Goal: Communication & Community: Answer question/provide support

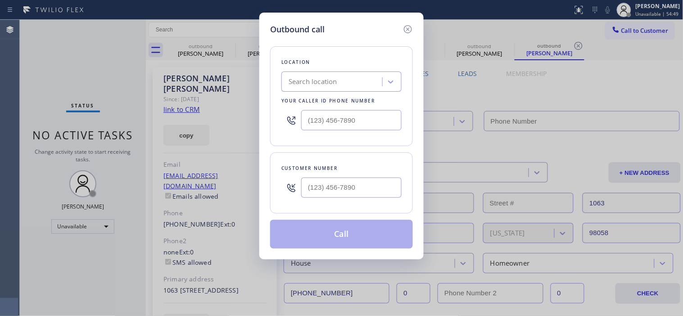
click at [319, 171] on div "Customer number" at bounding box center [341, 168] width 120 height 9
click at [313, 190] on input "(___) ___-____" at bounding box center [351, 188] width 100 height 20
paste input "707) 791-0729"
type input "[PHONE_NUMBER]"
drag, startPoint x: 266, startPoint y: 122, endPoint x: 258, endPoint y: 122, distance: 7.7
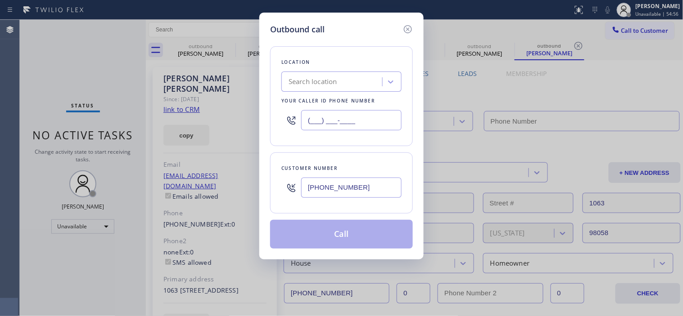
click at [258, 122] on div "Outbound call Location Search location Your caller id phone number (___) ___-__…" at bounding box center [341, 158] width 683 height 316
paste input "877) 748-5179"
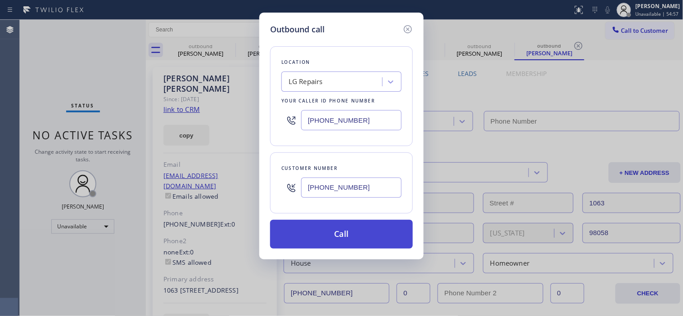
type input "[PHONE_NUMBER]"
click at [348, 232] on button "Call" at bounding box center [341, 234] width 143 height 29
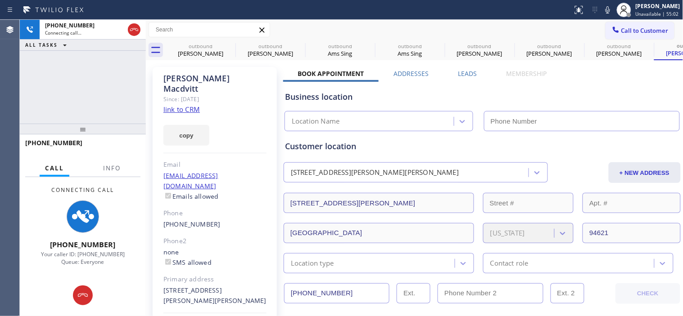
type input "[PHONE_NUMBER]"
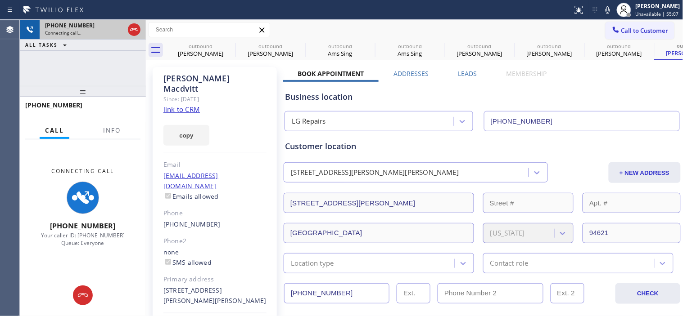
drag, startPoint x: 125, startPoint y: 124, endPoint x: 136, endPoint y: 20, distance: 105.0
click at [136, 20] on div "[PHONE_NUMBER] Connecting call… ALL TASKS ALL TASKS ACTIVE TASKS TASKS IN WRAP …" at bounding box center [83, 168] width 126 height 297
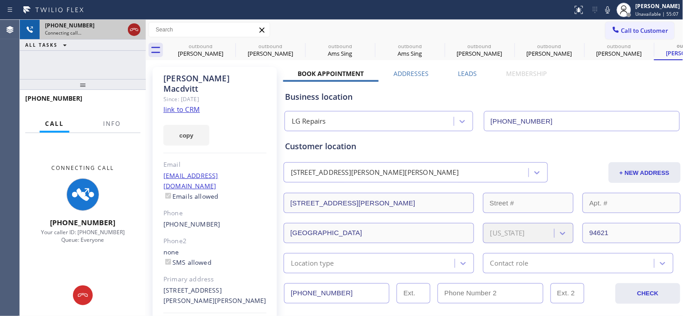
click at [136, 28] on icon at bounding box center [134, 29] width 8 height 3
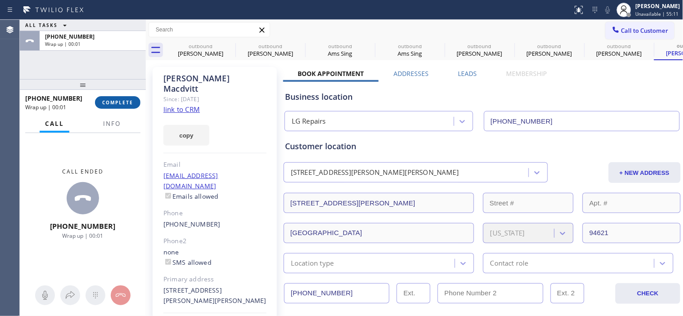
click at [119, 105] on span "COMPLETE" at bounding box center [117, 102] width 31 height 6
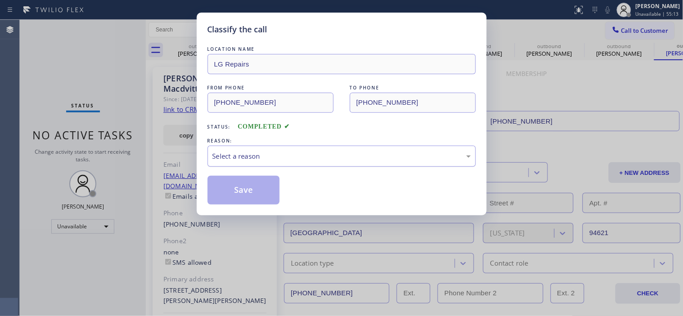
click at [312, 159] on div "Select a reason" at bounding box center [341, 156] width 258 height 10
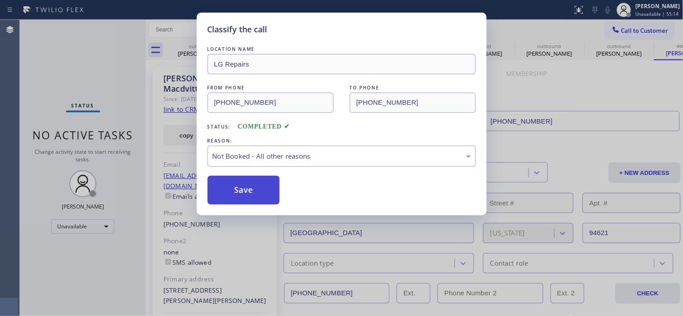
click at [266, 194] on button "Save" at bounding box center [243, 190] width 72 height 29
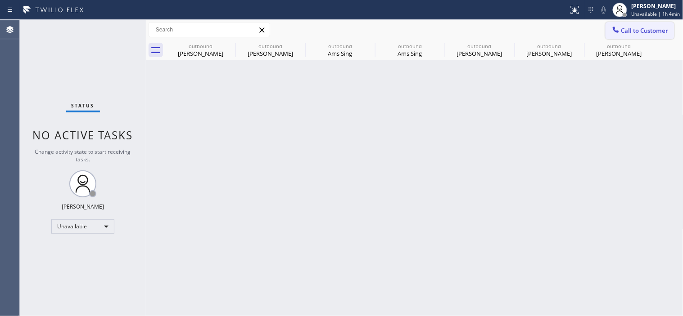
click at [624, 22] on button "Call to Customer" at bounding box center [639, 30] width 69 height 17
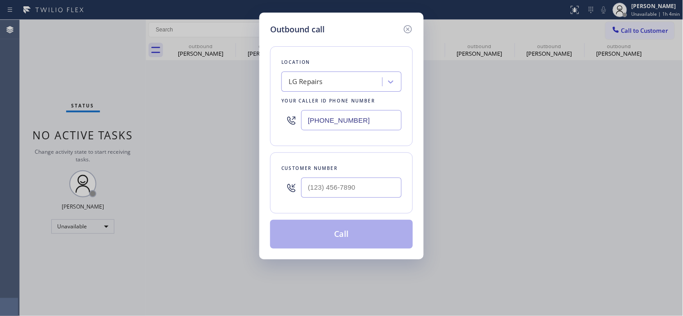
drag, startPoint x: 375, startPoint y: 127, endPoint x: 289, endPoint y: 118, distance: 86.4
click at [289, 118] on div "[PHONE_NUMBER]" at bounding box center [341, 120] width 120 height 29
paste input "773) 830-4668"
type input "[PHONE_NUMBER]"
drag, startPoint x: 340, startPoint y: 180, endPoint x: 239, endPoint y: 182, distance: 101.3
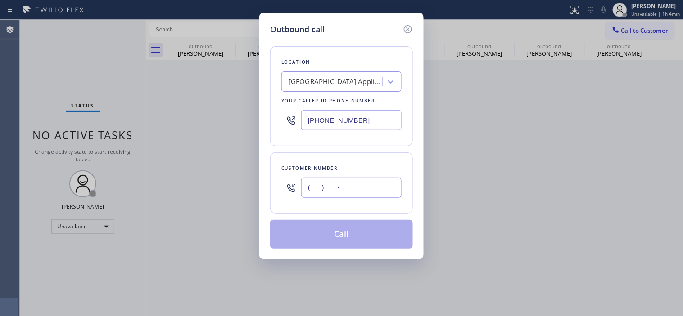
click at [230, 177] on div "Outbound call Location [GEOGRAPHIC_DATA] Appliance Repair Your caller id phone …" at bounding box center [341, 158] width 683 height 316
paste input "312) 889-0256"
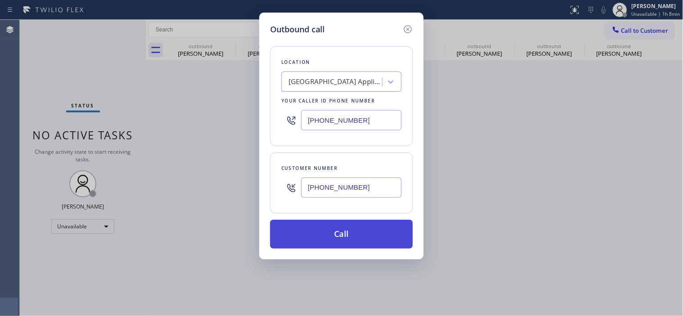
type input "[PHONE_NUMBER]"
click at [383, 243] on button "Call" at bounding box center [341, 234] width 143 height 29
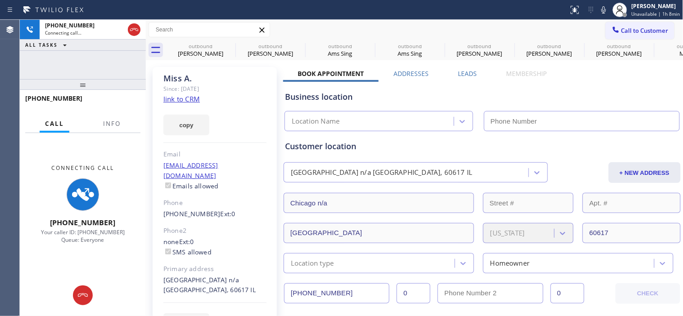
type input "[PHONE_NUMBER]"
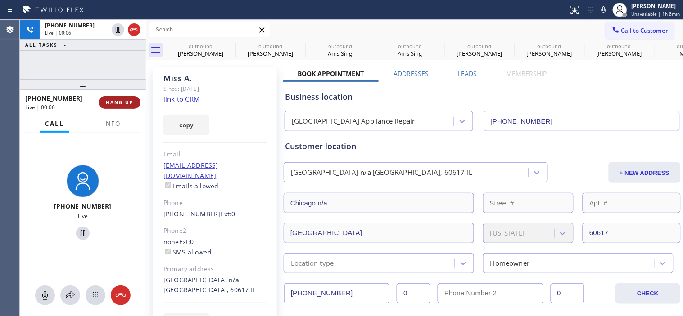
click at [131, 105] on span "HANG UP" at bounding box center [119, 102] width 27 height 6
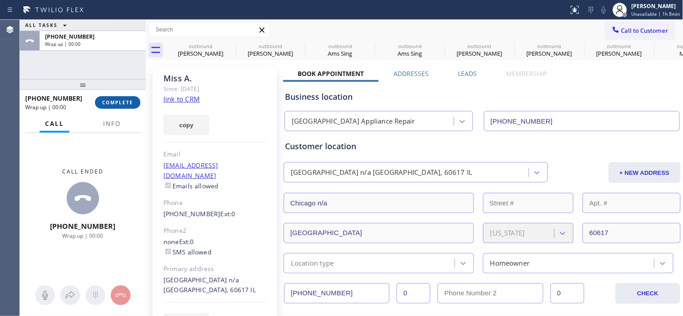
click at [131, 105] on span "COMPLETE" at bounding box center [117, 102] width 31 height 6
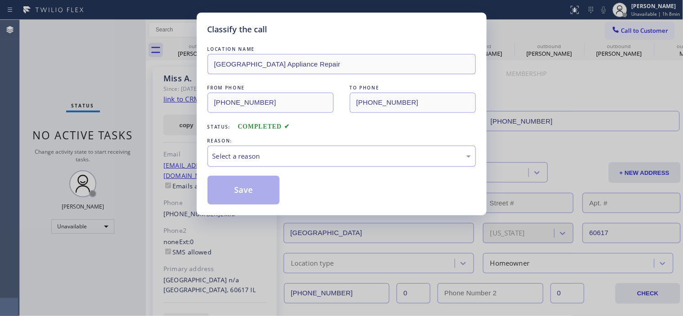
click at [302, 159] on div "Select a reason" at bounding box center [341, 156] width 258 height 10
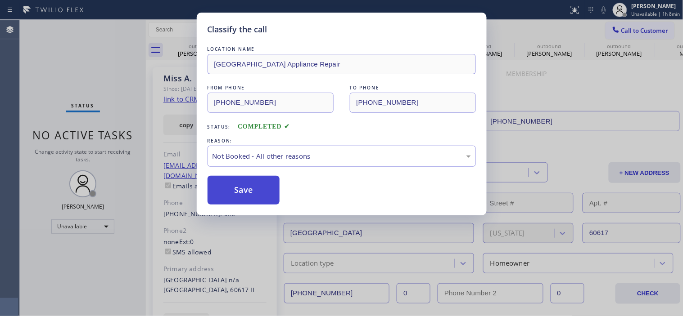
click at [260, 195] on button "Save" at bounding box center [243, 190] width 72 height 29
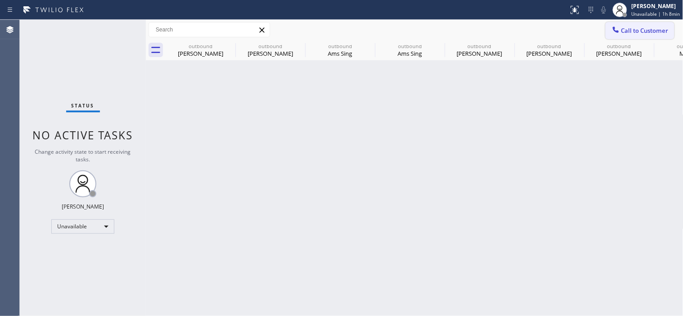
click at [630, 23] on button "Call to Customer" at bounding box center [639, 30] width 69 height 17
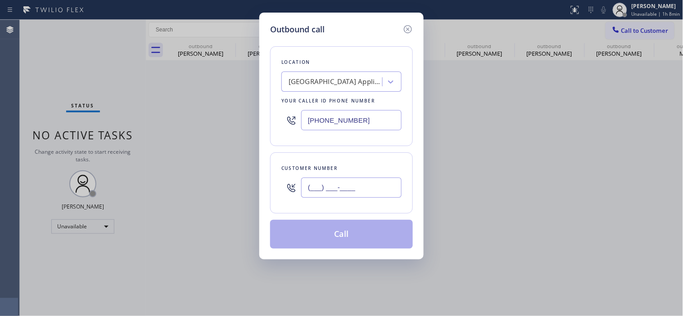
click at [331, 191] on input "(___) ___-____" at bounding box center [351, 188] width 100 height 20
paste input "312) 889-0256"
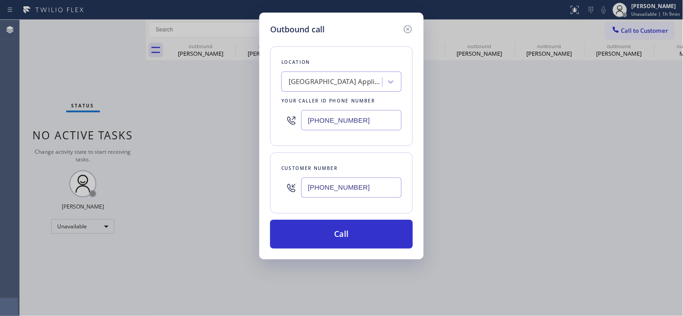
type input "[PHONE_NUMBER]"
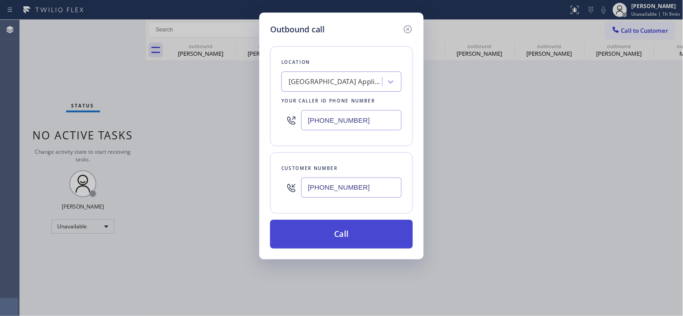
click at [337, 233] on button "Call" at bounding box center [341, 234] width 143 height 29
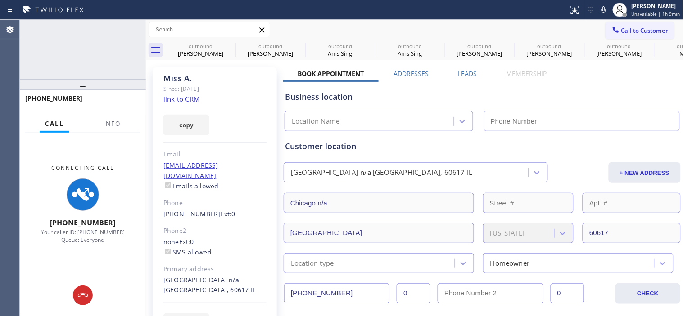
type input "[PHONE_NUMBER]"
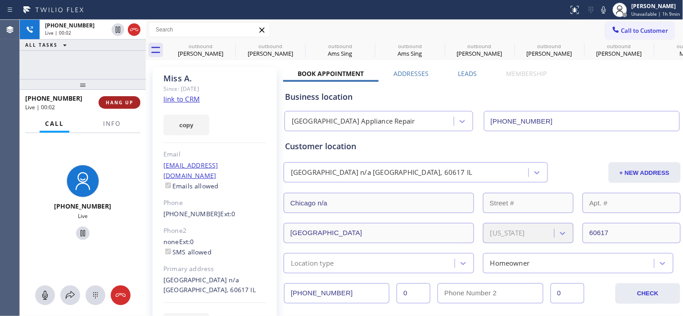
click at [116, 100] on span "HANG UP" at bounding box center [119, 102] width 27 height 6
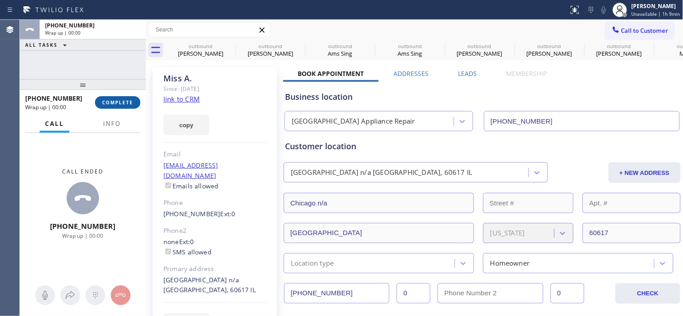
click at [127, 104] on span "COMPLETE" at bounding box center [117, 102] width 31 height 6
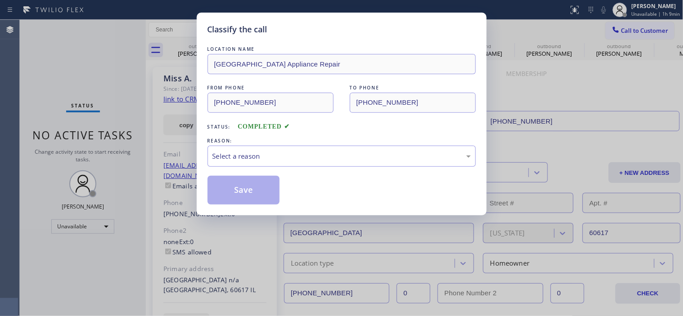
click at [296, 170] on div "LOCATION NAME [GEOGRAPHIC_DATA] Appliance Repair FROM PHONE [PHONE_NUMBER] TO P…" at bounding box center [341, 125] width 268 height 160
click at [289, 152] on div "Select a reason" at bounding box center [341, 156] width 258 height 10
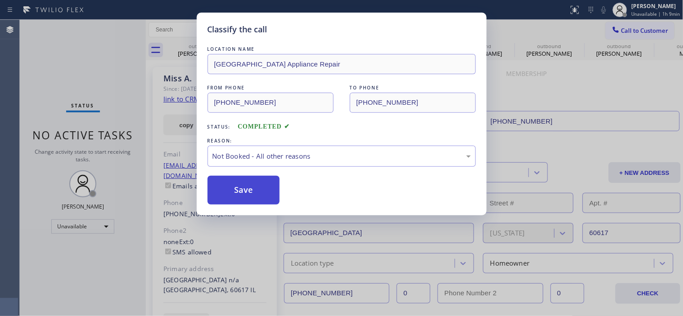
click at [263, 191] on button "Save" at bounding box center [243, 190] width 72 height 29
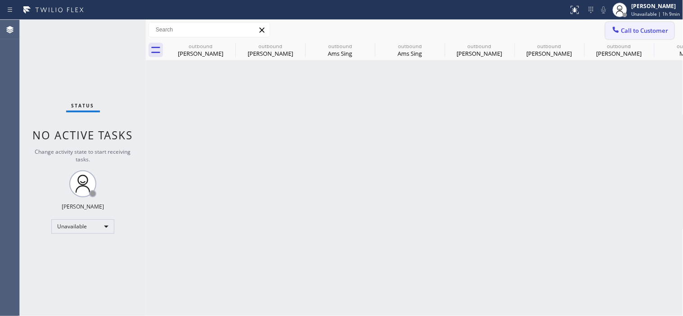
click at [623, 24] on button "Call to Customer" at bounding box center [639, 30] width 69 height 17
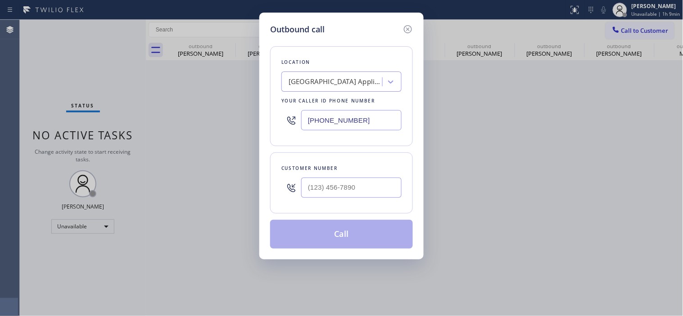
drag, startPoint x: 359, startPoint y: 177, endPoint x: 355, endPoint y: 180, distance: 5.2
click at [359, 178] on div at bounding box center [351, 187] width 100 height 29
click at [355, 180] on input "(___) ___-____" at bounding box center [351, 188] width 100 height 20
paste input "312) 889-0256"
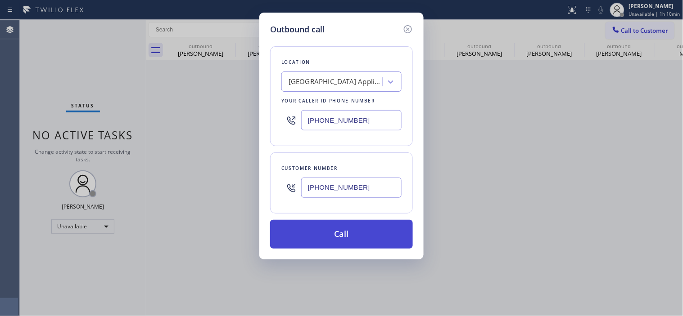
type input "[PHONE_NUMBER]"
click at [356, 240] on button "Call" at bounding box center [341, 234] width 143 height 29
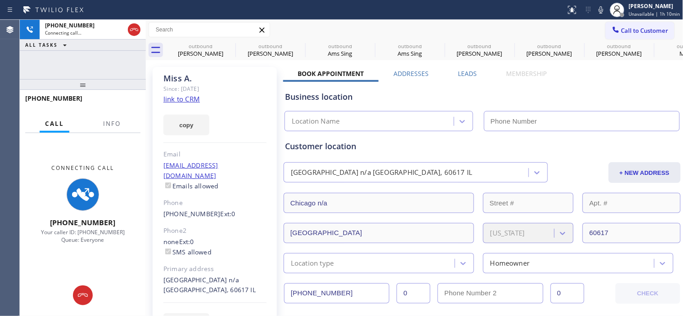
type input "[PHONE_NUMBER]"
click at [228, 106] on div "copy" at bounding box center [214, 119] width 103 height 31
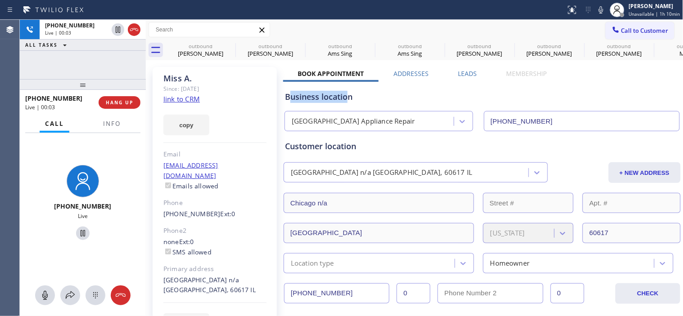
drag, startPoint x: 289, startPoint y: 96, endPoint x: 346, endPoint y: 95, distance: 56.3
click at [346, 95] on div "Business location" at bounding box center [482, 97] width 394 height 12
click at [307, 88] on div "Business location [GEOGRAPHIC_DATA] Appliance Repair [PHONE_NUMBER]" at bounding box center [482, 107] width 398 height 50
drag, startPoint x: 291, startPoint y: 97, endPoint x: 347, endPoint y: 98, distance: 56.7
click at [347, 98] on div "Business location" at bounding box center [482, 97] width 394 height 12
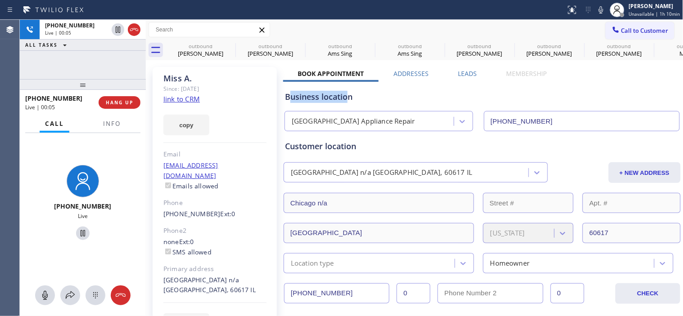
click at [324, 97] on div "Business location" at bounding box center [482, 97] width 394 height 12
click at [216, 111] on div "copy" at bounding box center [214, 119] width 103 height 31
click at [232, 88] on div "Since: [DATE]" at bounding box center [214, 89] width 103 height 10
drag, startPoint x: 293, startPoint y: 98, endPoint x: 350, endPoint y: 96, distance: 57.6
click at [350, 96] on div "Business location" at bounding box center [482, 97] width 394 height 12
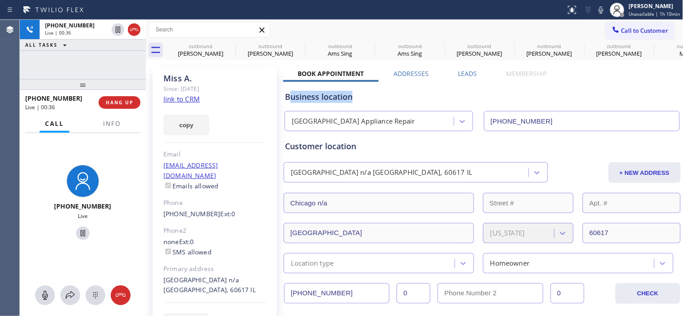
click at [331, 99] on div "Business location" at bounding box center [482, 97] width 394 height 12
drag, startPoint x: 237, startPoint y: 78, endPoint x: 224, endPoint y: 82, distance: 13.8
click at [237, 78] on div "Miss A." at bounding box center [214, 78] width 103 height 10
click at [121, 104] on span "HANG UP" at bounding box center [119, 102] width 27 height 6
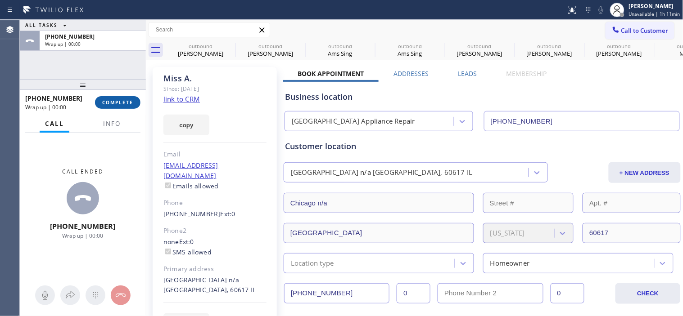
click at [121, 104] on span "COMPLETE" at bounding box center [117, 102] width 31 height 6
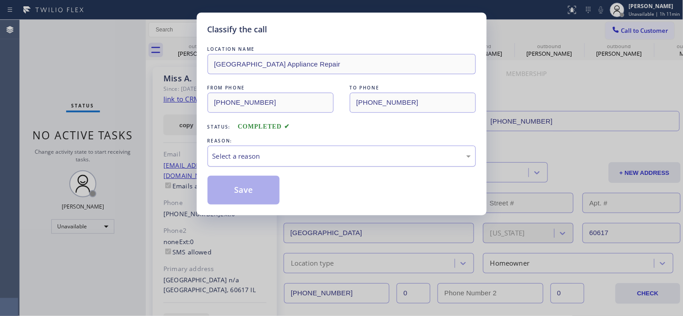
click at [309, 156] on div "Select a reason" at bounding box center [341, 156] width 258 height 10
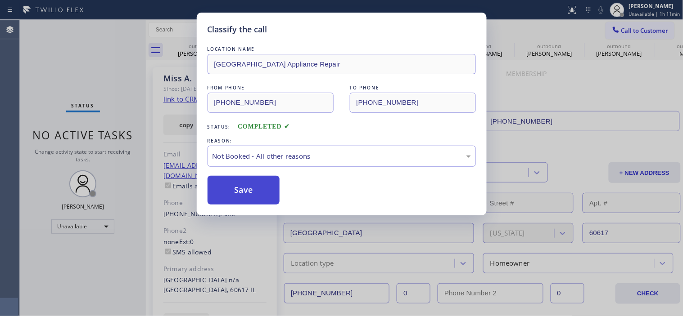
click at [250, 194] on button "Save" at bounding box center [243, 190] width 72 height 29
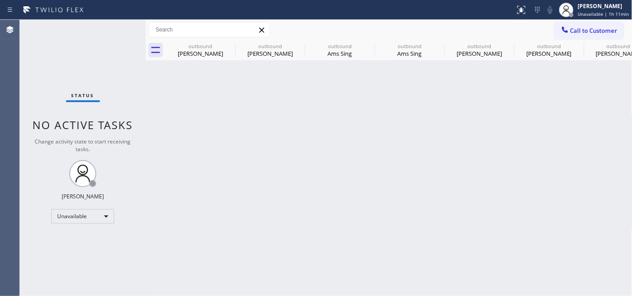
click at [575, 33] on span "Call to Customer" at bounding box center [594, 31] width 47 height 8
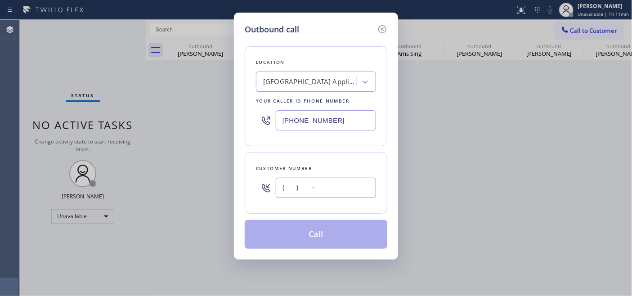
click at [325, 189] on input "(___) ___-____" at bounding box center [326, 188] width 100 height 20
paste input "619) 778-9813"
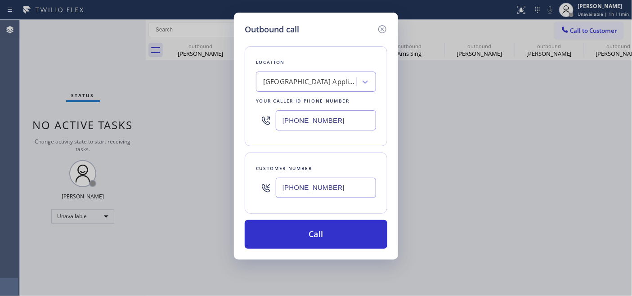
type input "[PHONE_NUMBER]"
drag, startPoint x: 338, startPoint y: 114, endPoint x: 307, endPoint y: 119, distance: 31.4
click at [284, 116] on input "[PHONE_NUMBER]" at bounding box center [326, 120] width 100 height 20
paste input "text"
drag, startPoint x: 348, startPoint y: 123, endPoint x: 225, endPoint y: 120, distance: 123.4
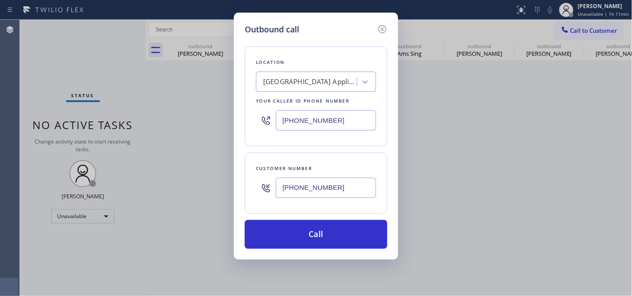
click at [224, 123] on div "Outbound call Location [GEOGRAPHIC_DATA] Appliance Repair Your caller id phone …" at bounding box center [316, 148] width 632 height 296
paste input "619) 413-0400"
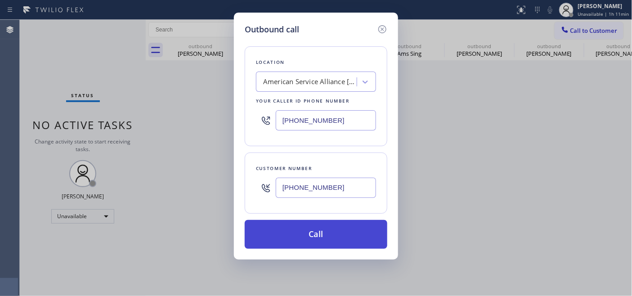
type input "[PHONE_NUMBER]"
click at [339, 232] on button "Call" at bounding box center [316, 234] width 143 height 29
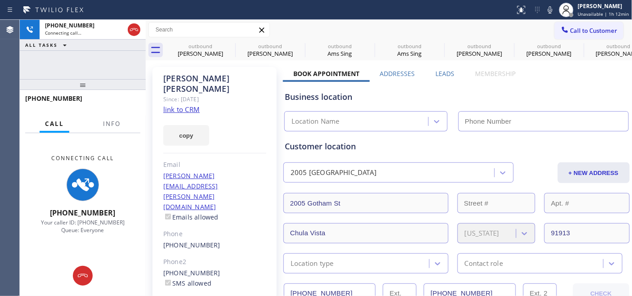
type input "[PHONE_NUMBER]"
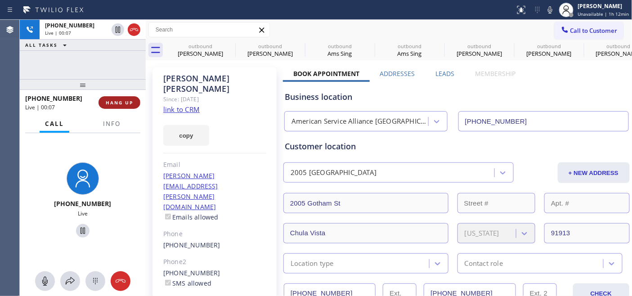
click at [109, 96] on button "HANG UP" at bounding box center [120, 102] width 42 height 13
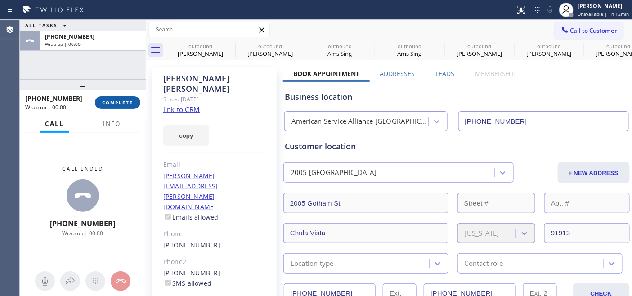
click at [117, 104] on span "COMPLETE" at bounding box center [117, 102] width 31 height 6
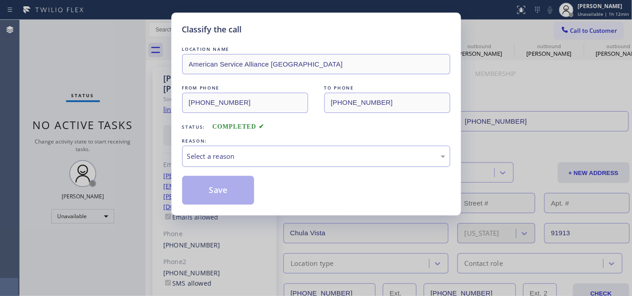
drag, startPoint x: 246, startPoint y: 134, endPoint x: 258, endPoint y: 162, distance: 31.1
click at [246, 134] on div "LOCATION NAME American Service Alliance [GEOGRAPHIC_DATA] FROM PHONE [PHONE_NUM…" at bounding box center [316, 125] width 268 height 160
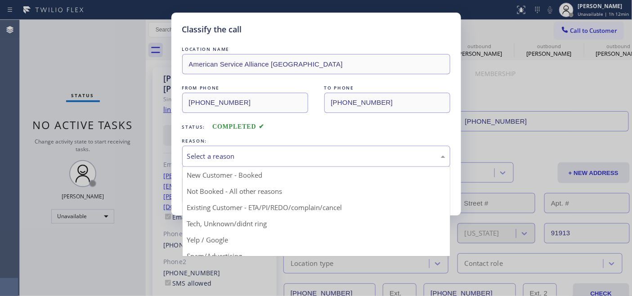
click at [258, 161] on div "Select a reason" at bounding box center [316, 156] width 258 height 10
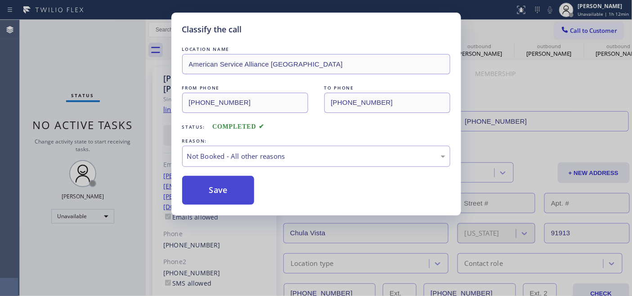
click at [227, 186] on button "Save" at bounding box center [218, 190] width 72 height 29
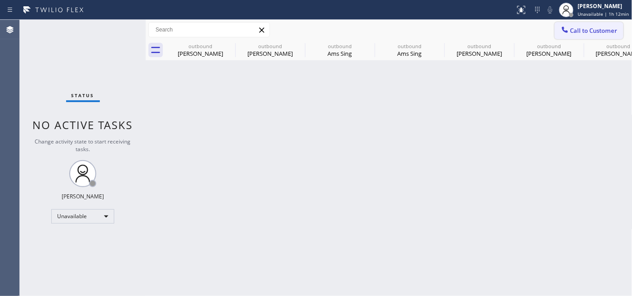
click at [578, 32] on span "Call to Customer" at bounding box center [594, 31] width 47 height 8
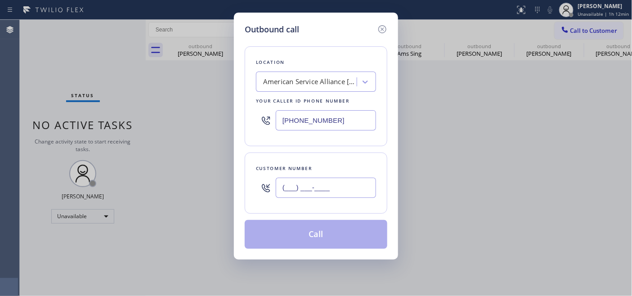
drag, startPoint x: 318, startPoint y: 178, endPoint x: 316, endPoint y: 183, distance: 5.1
click at [317, 180] on input "(___) ___-____" at bounding box center [326, 188] width 100 height 20
paste input "425) 443-2266"
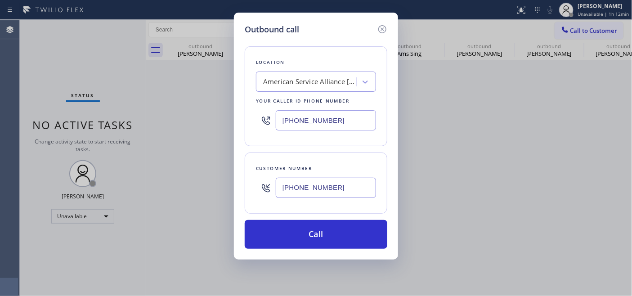
type input "[PHONE_NUMBER]"
drag, startPoint x: 342, startPoint y: 103, endPoint x: 347, endPoint y: 117, distance: 15.5
click at [332, 107] on div "Location American Service Alliance [GEOGRAPHIC_DATA] Your caller id phone numbe…" at bounding box center [316, 96] width 143 height 100
drag, startPoint x: 347, startPoint y: 117, endPoint x: 255, endPoint y: 124, distance: 92.1
click at [255, 124] on div "Location American Service Alliance [GEOGRAPHIC_DATA] Your caller id phone numbe…" at bounding box center [316, 96] width 143 height 100
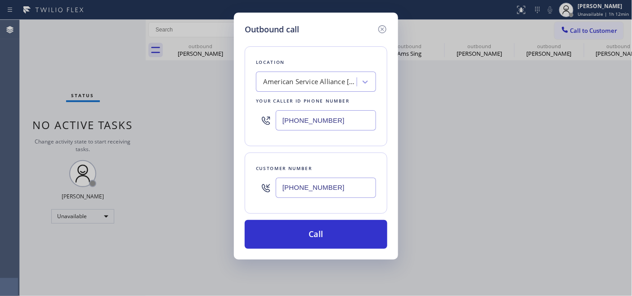
paste input "206) 472-1791"
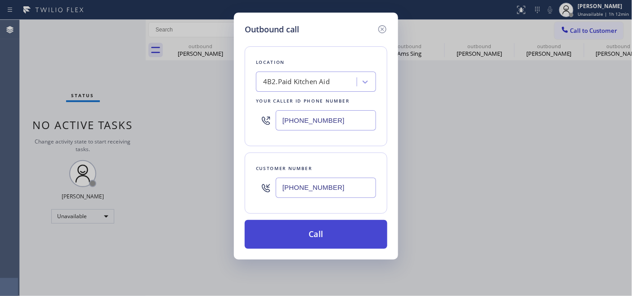
type input "[PHONE_NUMBER]"
click at [317, 236] on button "Call" at bounding box center [316, 234] width 143 height 29
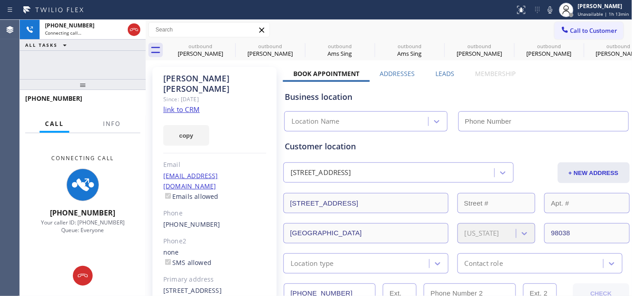
type input "[PHONE_NUMBER]"
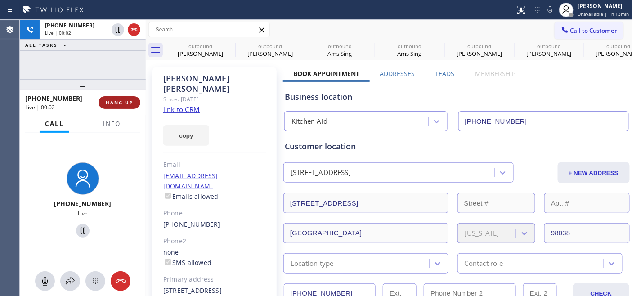
click at [120, 106] on button "HANG UP" at bounding box center [120, 102] width 42 height 13
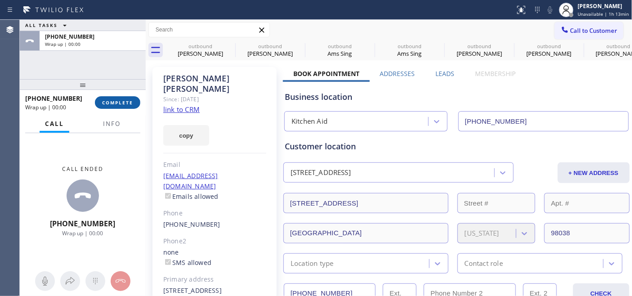
click at [120, 106] on button "COMPLETE" at bounding box center [117, 102] width 45 height 13
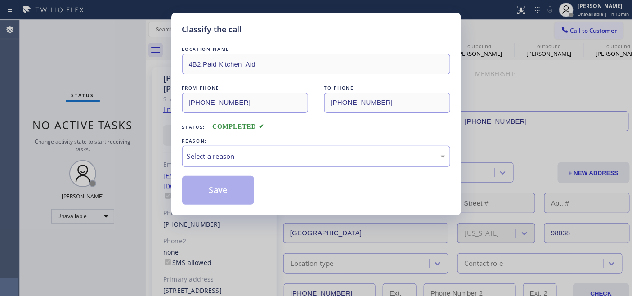
click at [322, 149] on div "Select a reason" at bounding box center [316, 156] width 268 height 21
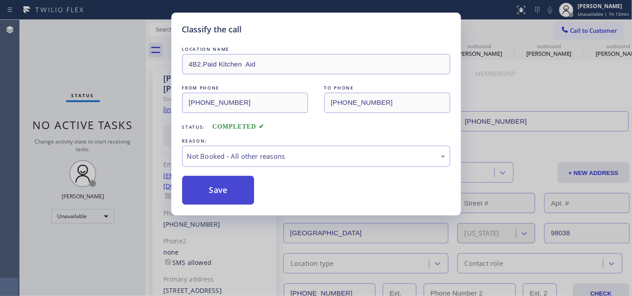
click at [236, 190] on button "Save" at bounding box center [218, 190] width 72 height 29
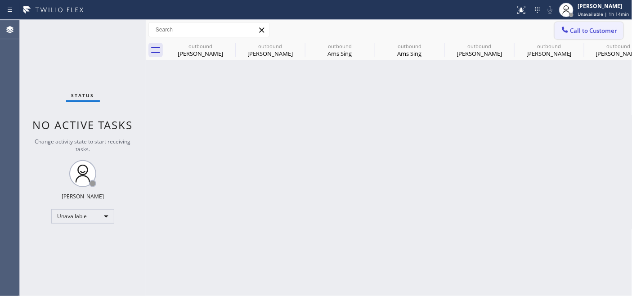
drag, startPoint x: 581, startPoint y: 30, endPoint x: 524, endPoint y: 45, distance: 59.1
click at [581, 32] on span "Call to Customer" at bounding box center [594, 31] width 47 height 8
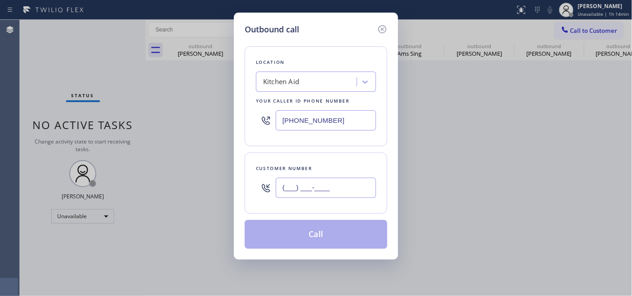
click at [302, 190] on input "(___) ___-____" at bounding box center [326, 188] width 100 height 20
paste input "602) 828-6044"
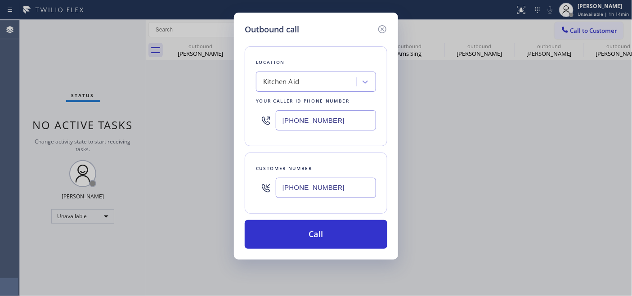
type input "[PHONE_NUMBER]"
drag, startPoint x: 338, startPoint y: 128, endPoint x: 210, endPoint y: 127, distance: 127.8
click at [230, 128] on div "Outbound call Location Kitchen Aid Your caller id phone number [PHONE_NUMBER] C…" at bounding box center [316, 148] width 632 height 296
paste input "602) 353-7310"
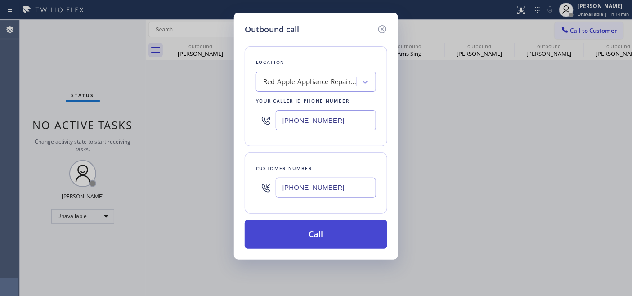
type input "[PHONE_NUMBER]"
click at [347, 231] on button "Call" at bounding box center [316, 234] width 143 height 29
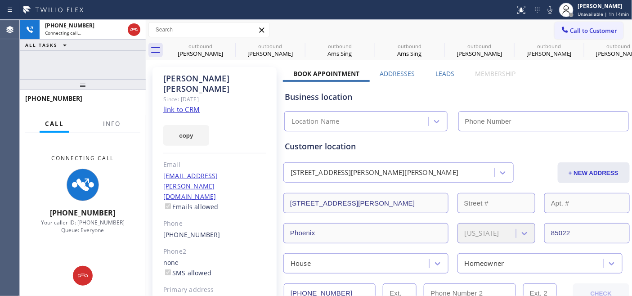
type input "[PHONE_NUMBER]"
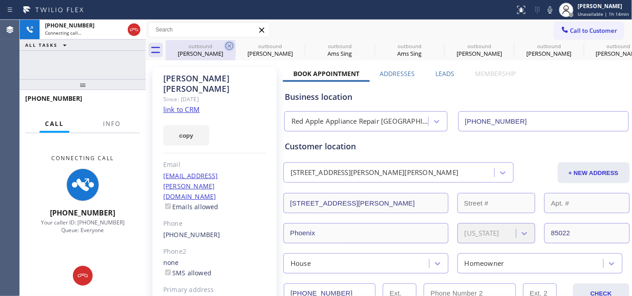
click at [233, 46] on icon at bounding box center [229, 46] width 8 height 8
click at [294, 46] on icon at bounding box center [299, 46] width 11 height 11
click at [0, 0] on icon at bounding box center [0, 0] width 0 height 0
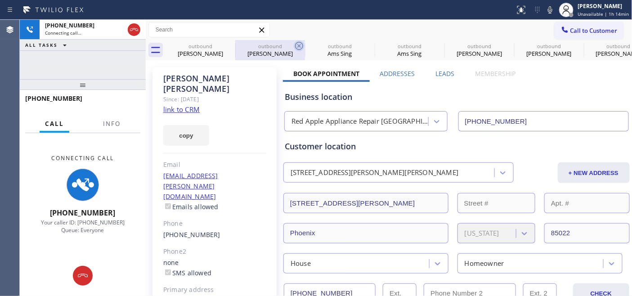
click at [0, 0] on icon at bounding box center [0, 0] width 0 height 0
type input "[PHONE_NUMBER]"
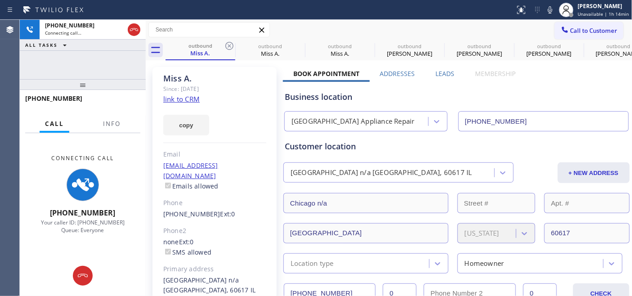
click at [230, 46] on icon at bounding box center [229, 46] width 11 height 11
type input "[PHONE_NUMBER]"
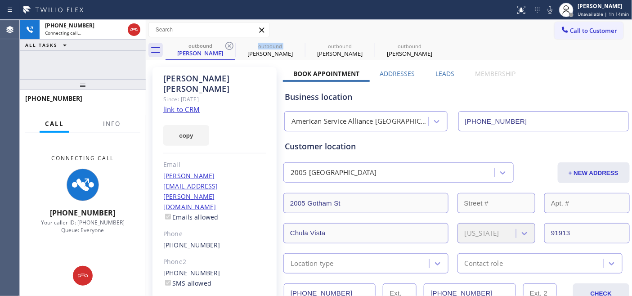
click at [230, 46] on icon at bounding box center [229, 46] width 11 height 11
type input "[PHONE_NUMBER]"
click at [0, 0] on icon at bounding box center [0, 0] width 0 height 0
type input "[PHONE_NUMBER]"
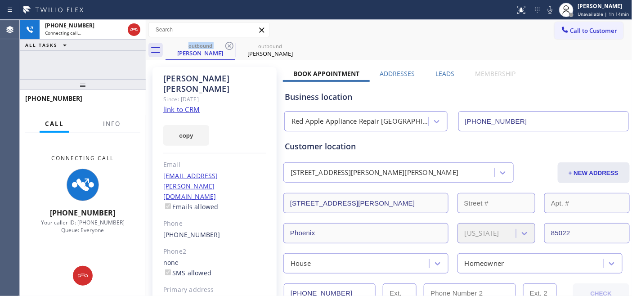
drag, startPoint x: 230, startPoint y: 46, endPoint x: 242, endPoint y: 67, distance: 23.6
click at [230, 47] on icon at bounding box center [229, 46] width 11 height 11
click at [244, 74] on div "[PERSON_NAME]" at bounding box center [214, 83] width 103 height 21
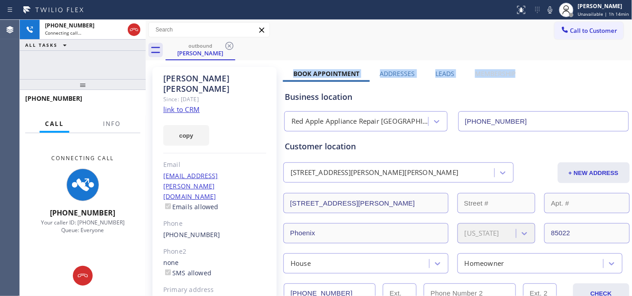
drag, startPoint x: 323, startPoint y: 73, endPoint x: 528, endPoint y: 70, distance: 204.8
click at [415, 50] on div "outbound [PERSON_NAME]" at bounding box center [399, 50] width 467 height 20
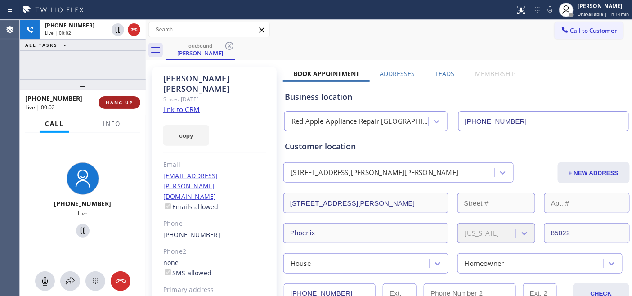
click at [122, 102] on span "HANG UP" at bounding box center [119, 102] width 27 height 6
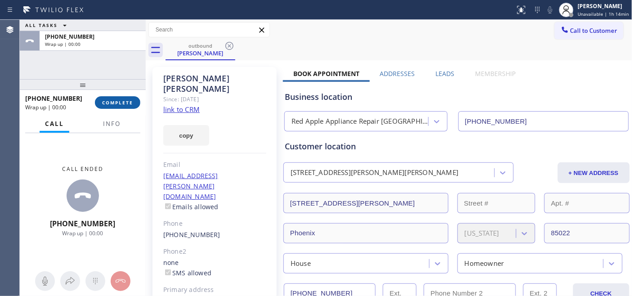
click at [125, 104] on span "COMPLETE" at bounding box center [117, 102] width 31 height 6
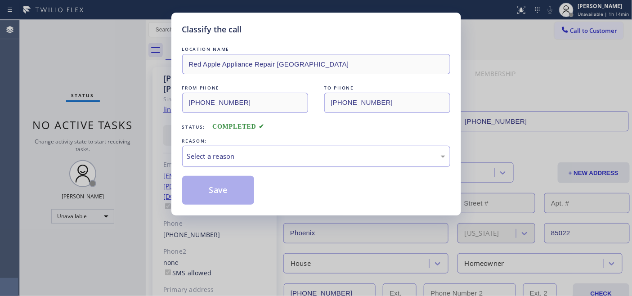
click at [330, 156] on div "Select a reason" at bounding box center [316, 156] width 258 height 10
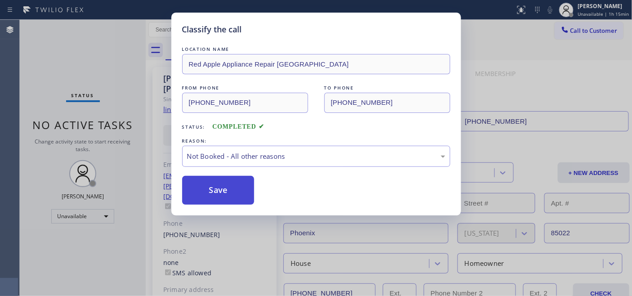
click at [223, 192] on button "Save" at bounding box center [218, 190] width 72 height 29
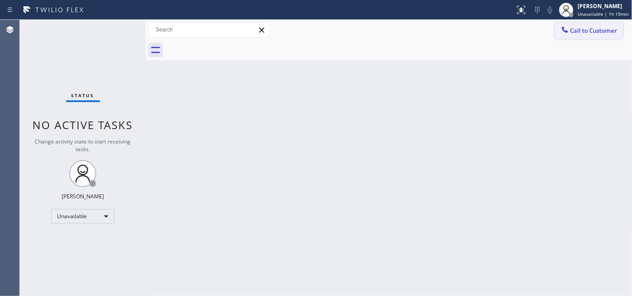
click at [573, 35] on button "Call to Customer" at bounding box center [589, 30] width 69 height 17
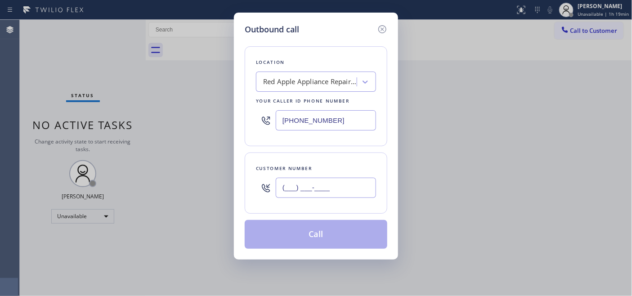
drag, startPoint x: 321, startPoint y: 194, endPoint x: 320, endPoint y: 189, distance: 5.0
click at [320, 195] on input "(___) ___-____" at bounding box center [326, 188] width 100 height 20
paste input "214) 755-5570"
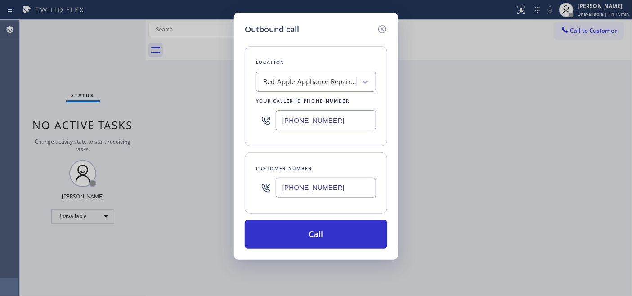
type input "[PHONE_NUMBER]"
drag, startPoint x: 341, startPoint y: 122, endPoint x: 282, endPoint y: 127, distance: 59.1
click at [284, 127] on input "[PHONE_NUMBER]" at bounding box center [326, 120] width 100 height 20
paste input "720) 605-6717"
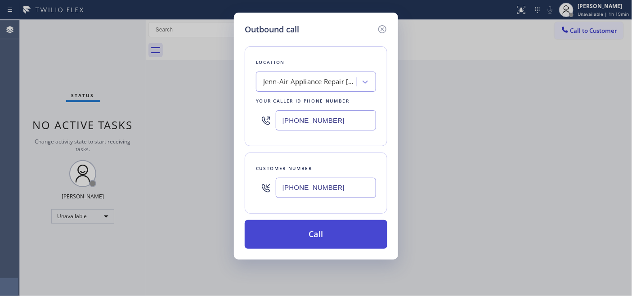
type input "[PHONE_NUMBER]"
click at [325, 229] on button "Call" at bounding box center [316, 234] width 143 height 29
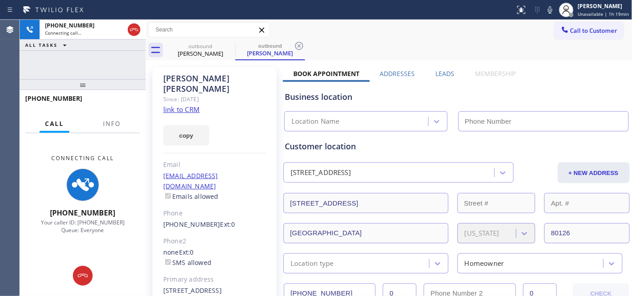
type input "[PHONE_NUMBER]"
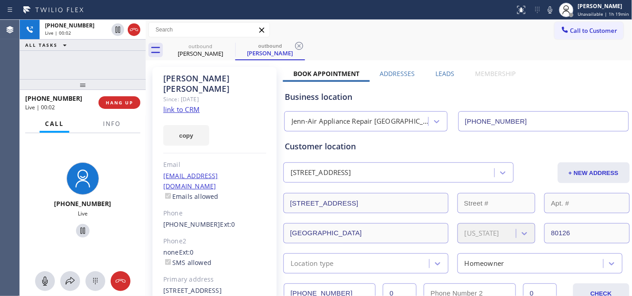
drag, startPoint x: 111, startPoint y: 104, endPoint x: 107, endPoint y: 89, distance: 15.0
click at [111, 104] on span "HANG UP" at bounding box center [119, 102] width 27 height 6
drag, startPoint x: 107, startPoint y: 81, endPoint x: 108, endPoint y: 50, distance: 31.1
click at [108, 50] on div "[PHONE_NUMBER] Live | 00:03 ALL TASKS ALL TASKS ACTIVE TASKS TASKS IN WRAP UP […" at bounding box center [83, 158] width 126 height 276
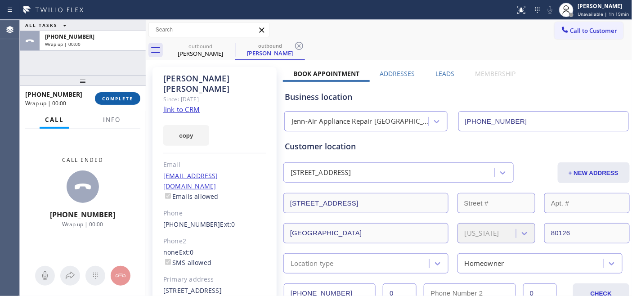
click at [116, 95] on button "COMPLETE" at bounding box center [117, 98] width 45 height 13
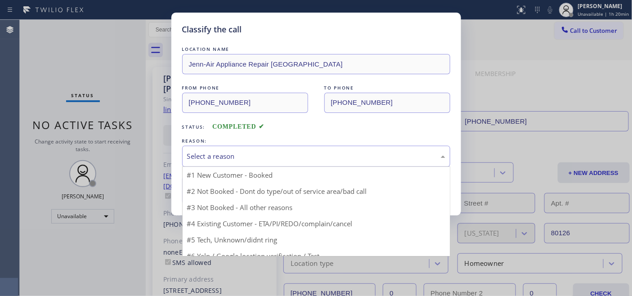
click at [230, 151] on div "Select a reason" at bounding box center [316, 156] width 268 height 21
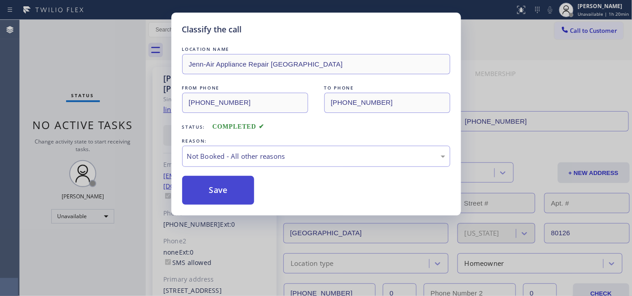
click at [224, 189] on button "Save" at bounding box center [218, 190] width 72 height 29
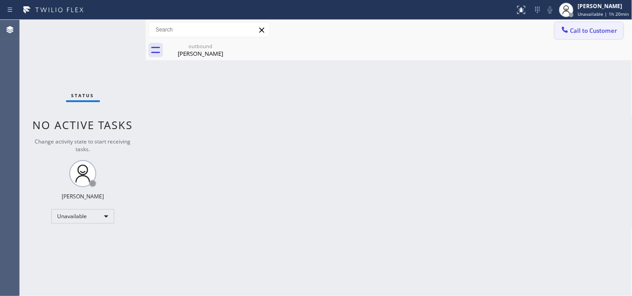
click at [586, 28] on span "Call to Customer" at bounding box center [594, 31] width 47 height 8
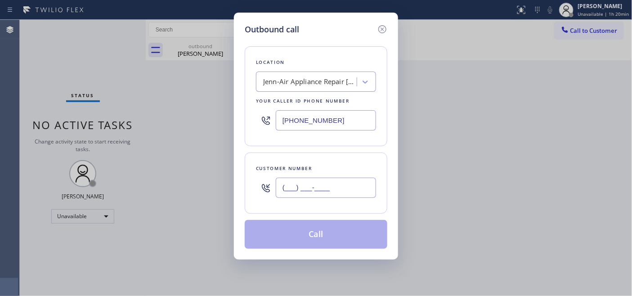
drag, startPoint x: 323, startPoint y: 183, endPoint x: 398, endPoint y: 116, distance: 100.7
click at [323, 183] on input "(___) ___-____" at bounding box center [326, 188] width 100 height 20
paste input "714) 267-5902"
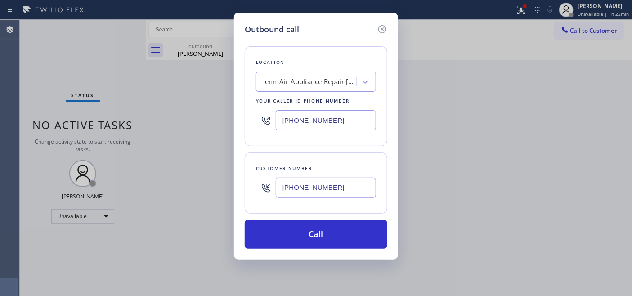
drag, startPoint x: 343, startPoint y: 189, endPoint x: 185, endPoint y: 177, distance: 158.9
click at [186, 178] on div "Outbound call Location Jenn-Air Appliance Repair [GEOGRAPHIC_DATA] Your caller …" at bounding box center [316, 148] width 632 height 296
paste input "text"
type input "[PHONE_NUMBER]"
click at [262, 136] on div "Location Jenn-Air Appliance Repair [GEOGRAPHIC_DATA] Your caller id phone numbe…" at bounding box center [316, 96] width 143 height 100
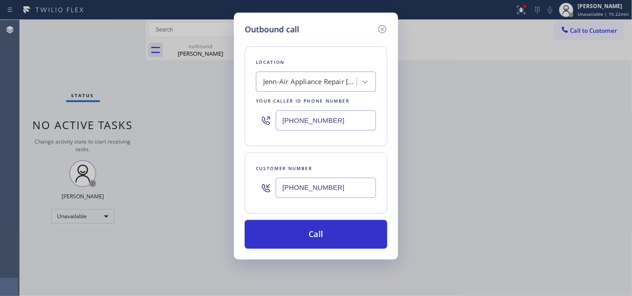
paste input "877) 777-0796"
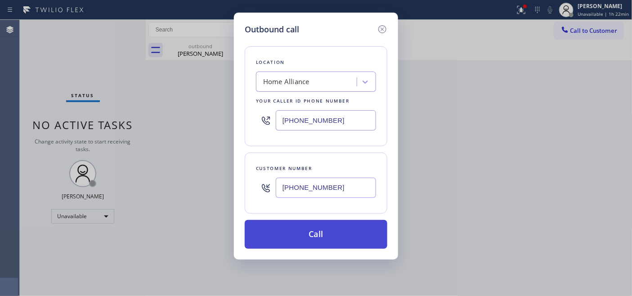
type input "[PHONE_NUMBER]"
click at [352, 233] on button "Call" at bounding box center [316, 234] width 143 height 29
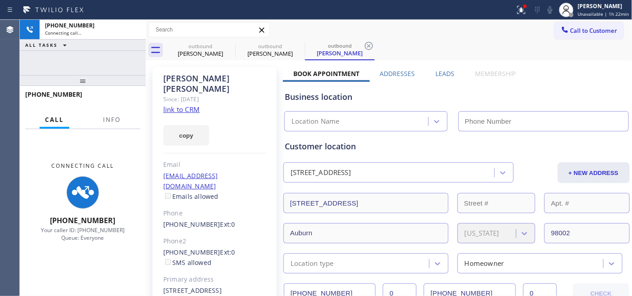
type input "[PHONE_NUMBER]"
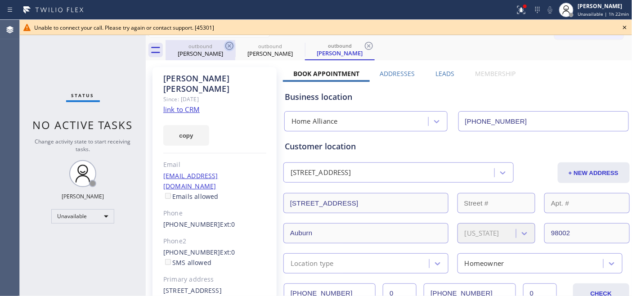
click at [230, 45] on icon at bounding box center [229, 46] width 11 height 11
click at [0, 0] on icon at bounding box center [0, 0] width 0 height 0
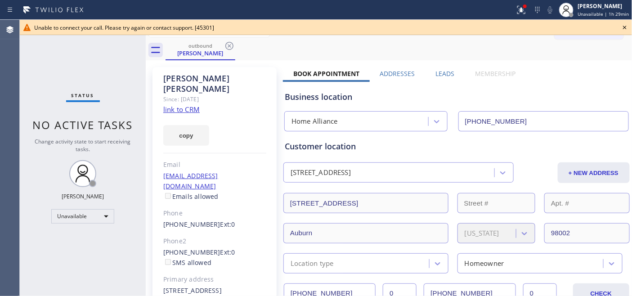
click at [629, 26] on icon at bounding box center [625, 27] width 11 height 11
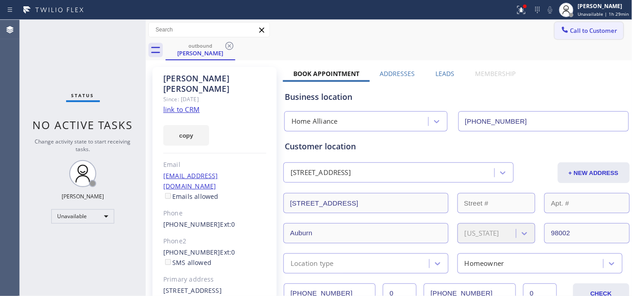
click at [571, 33] on span "Call to Customer" at bounding box center [594, 31] width 47 height 8
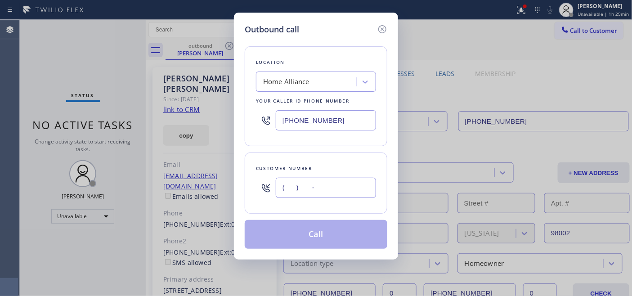
click at [339, 181] on input "(___) ___-____" at bounding box center [326, 188] width 100 height 20
paste input "651) 231-7095"
type input "[PHONE_NUMBER]"
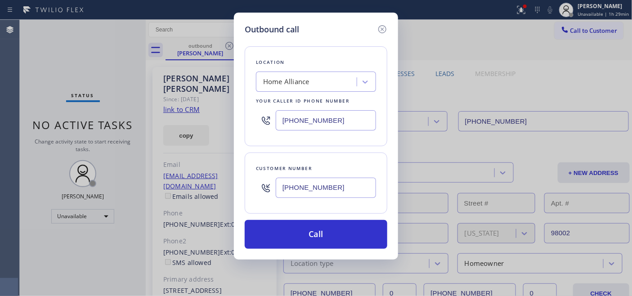
drag, startPoint x: 344, startPoint y: 117, endPoint x: 242, endPoint y: 119, distance: 102.2
click at [242, 119] on div "Outbound call Location Home Alliance Your caller id phone number [PHONE_NUMBER]…" at bounding box center [316, 136] width 164 height 247
paste input "55) 731-4952"
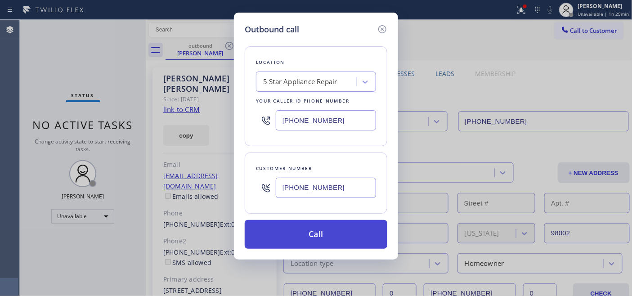
type input "[PHONE_NUMBER]"
click at [334, 239] on button "Call" at bounding box center [316, 234] width 143 height 29
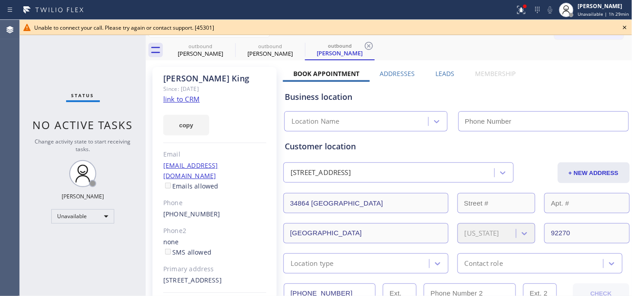
type input "[PHONE_NUMBER]"
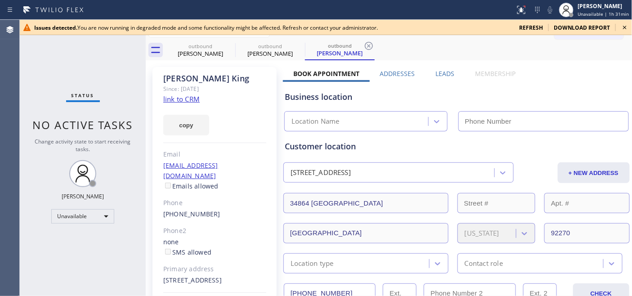
type input "[PHONE_NUMBER]"
click at [531, 26] on span "refresh" at bounding box center [531, 28] width 24 height 8
type input "[PHONE_NUMBER]"
click at [527, 28] on span "refresh" at bounding box center [531, 28] width 24 height 8
type input "[PHONE_NUMBER]"
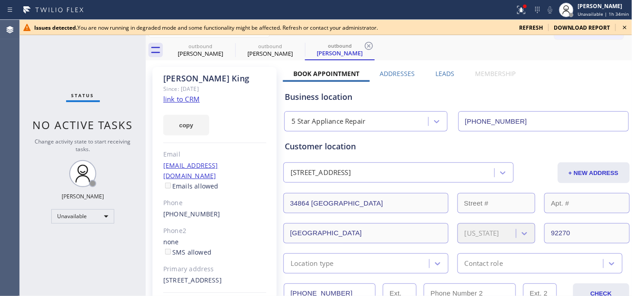
click at [621, 26] on icon at bounding box center [625, 27] width 11 height 11
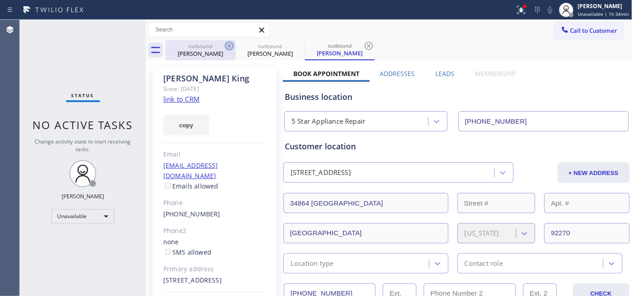
click at [232, 47] on icon at bounding box center [229, 46] width 11 height 11
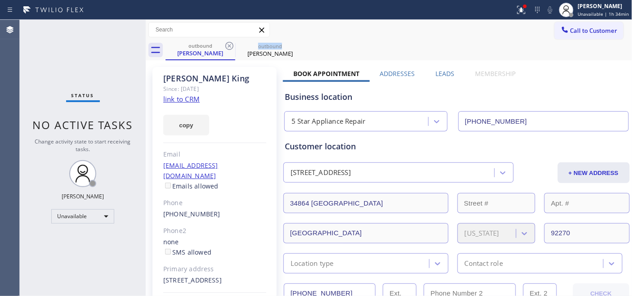
click at [232, 47] on icon at bounding box center [229, 46] width 11 height 11
click at [0, 0] on icon at bounding box center [0, 0] width 0 height 0
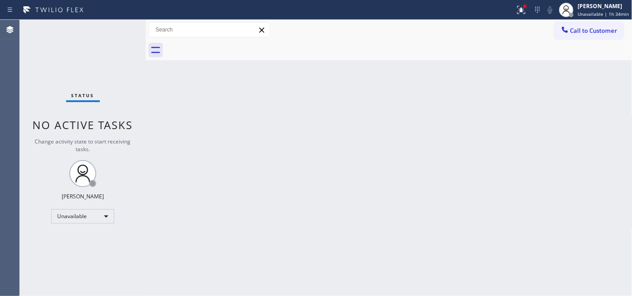
click at [383, 50] on div at bounding box center [399, 50] width 467 height 20
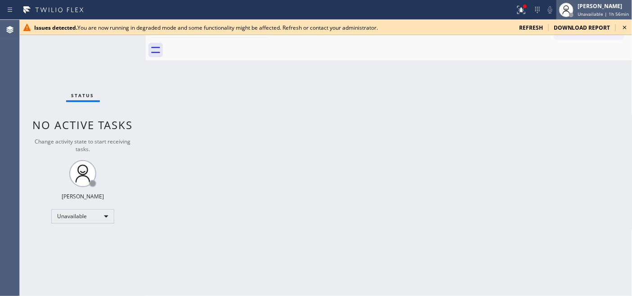
click at [589, 6] on div "[PERSON_NAME]" at bounding box center [603, 6] width 51 height 8
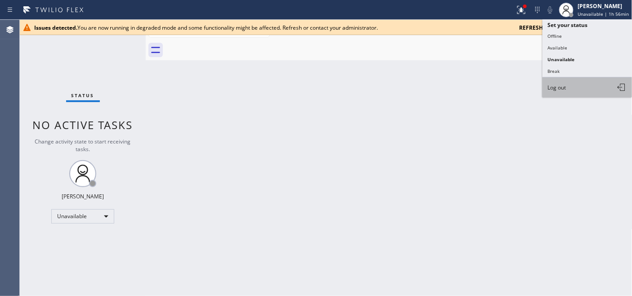
click at [565, 88] on span "Log out" at bounding box center [557, 88] width 18 height 8
